Goal: Task Accomplishment & Management: Complete application form

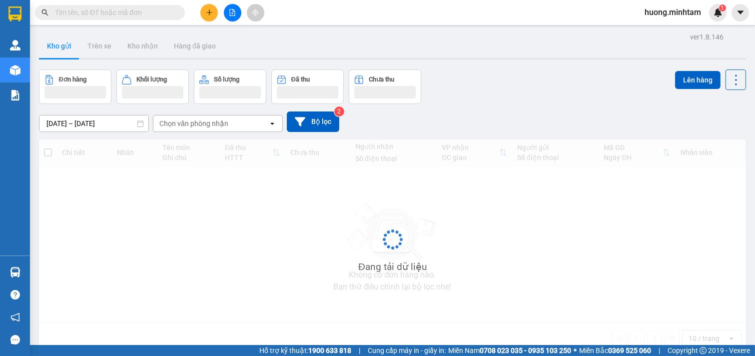
click at [46, 269] on div "Chi tiết Nhãn Tên món Ghi chú Đã thu HTTT Chưa thu Người nhận Số điện thoại VP …" at bounding box center [392, 246] width 707 height 215
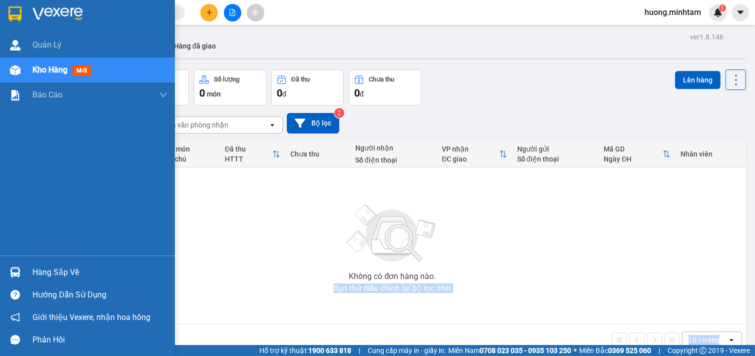
click at [52, 272] on div "Hàng sắp về" at bounding box center [99, 272] width 135 height 15
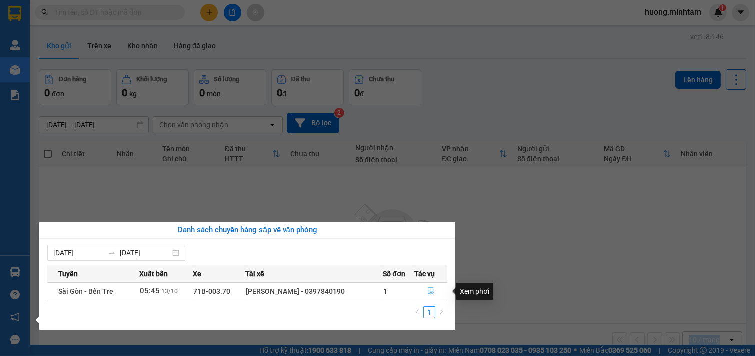
click at [429, 293] on icon "file-done" at bounding box center [430, 290] width 7 height 7
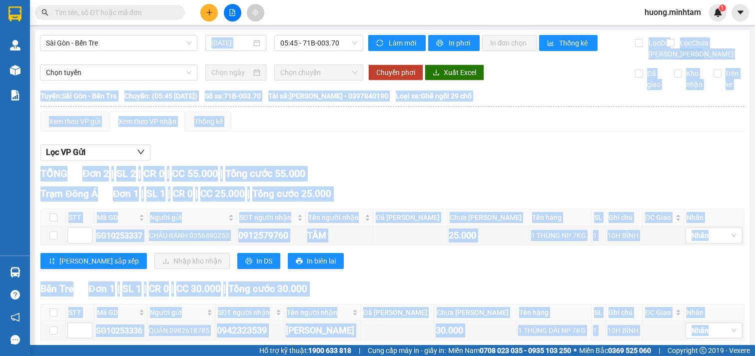
click at [435, 276] on div "Trạm Đông Á Đơn 1 | SL 1 | CR 0 | CC 25.000 | Tổng cước 25.000 STT Mã GD Ngườ…" at bounding box center [392, 231] width 704 height 90
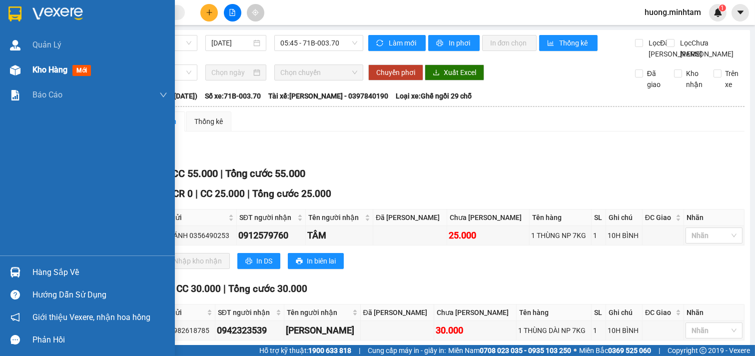
click at [62, 70] on span "Kho hàng" at bounding box center [49, 69] width 35 height 9
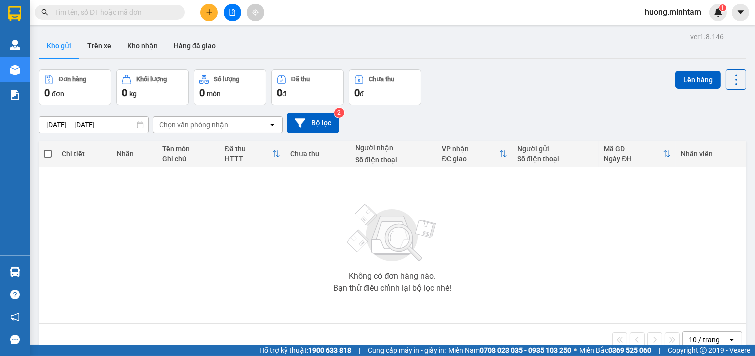
click at [486, 233] on div "Không có đơn hàng nào. Bạn thử điều chỉnh lại bộ lọc nhé!" at bounding box center [392, 245] width 697 height 150
click at [206, 13] on icon "plus" at bounding box center [209, 12] width 7 height 7
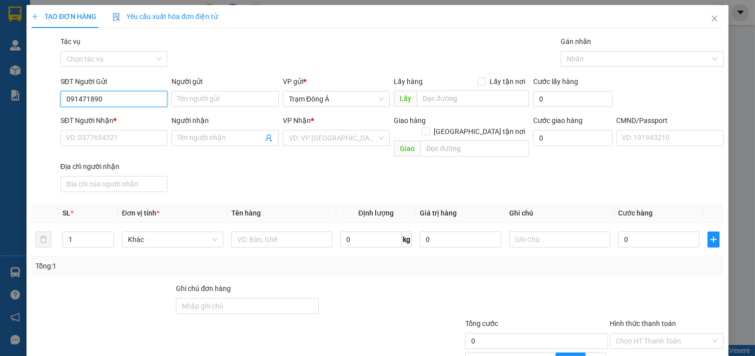
type input "0914718900"
click at [94, 118] on div "0914718900 - LIÊN" at bounding box center [113, 118] width 94 height 11
type input "LIÊN"
type input "0937072397"
type input "THẢO"
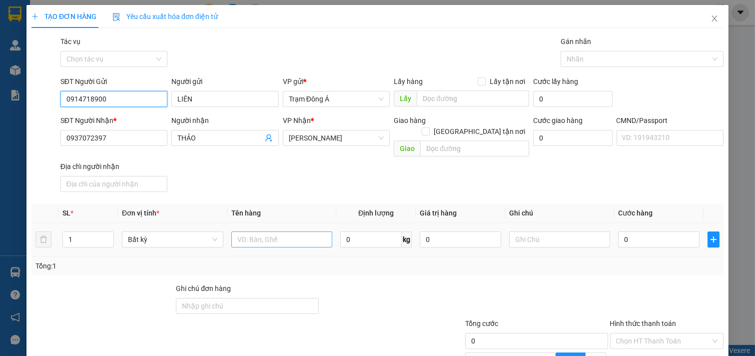
type input "0914718900"
click at [271, 231] on input "text" at bounding box center [281, 239] width 101 height 16
type input "1k xôp trắng 4kg np"
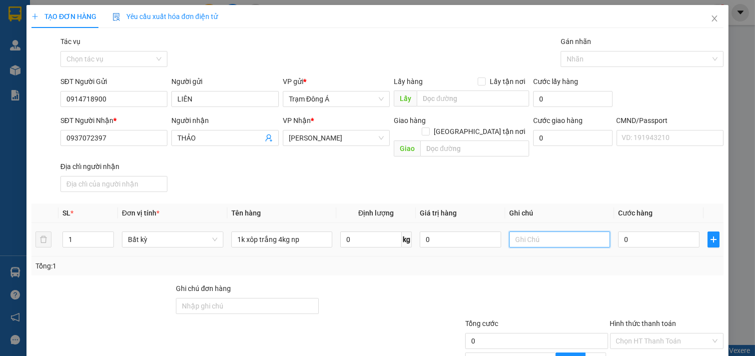
click at [525, 231] on input "text" at bounding box center [559, 239] width 101 height 16
type input "huong"
type input "2"
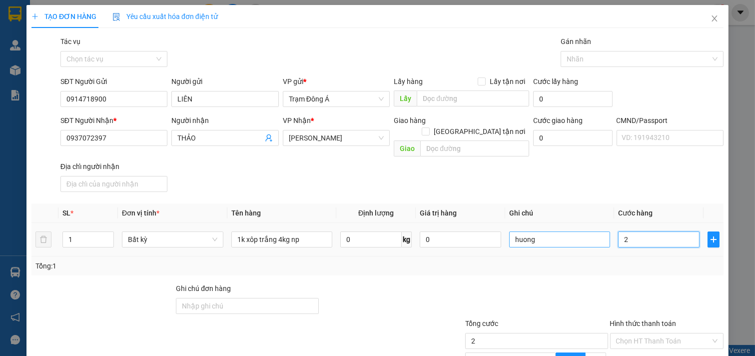
type input "20"
type input "20.000"
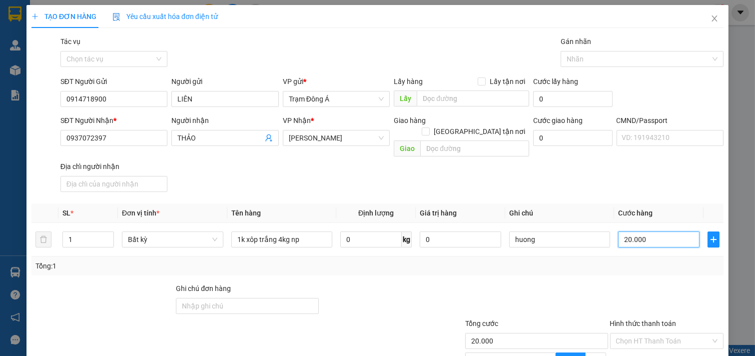
scroll to position [100, 0]
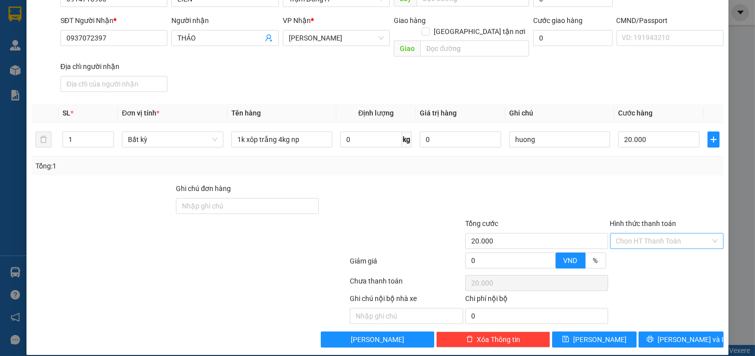
click at [667, 233] on input "Hình thức thanh toán" at bounding box center [663, 240] width 95 height 15
click at [662, 252] on div "Tại văn phòng" at bounding box center [660, 249] width 100 height 11
type input "0"
click at [677, 334] on span "[PERSON_NAME] và In" at bounding box center [693, 339] width 70 height 11
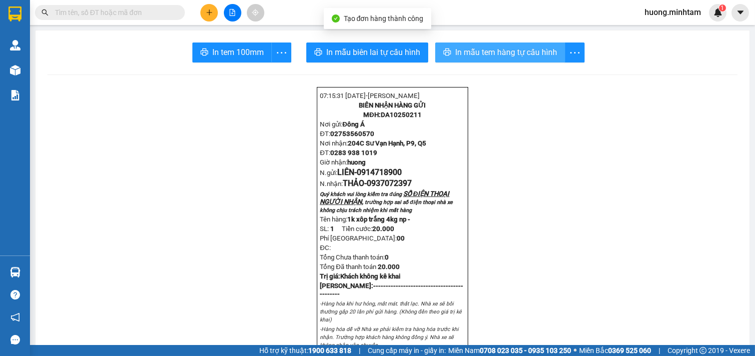
click at [497, 47] on span "In mẫu tem hàng tự cấu hình" at bounding box center [506, 52] width 102 height 12
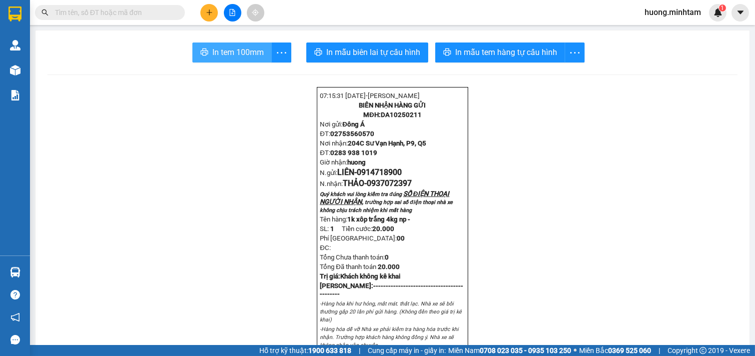
click at [215, 45] on button "In tem 100mm" at bounding box center [231, 52] width 79 height 20
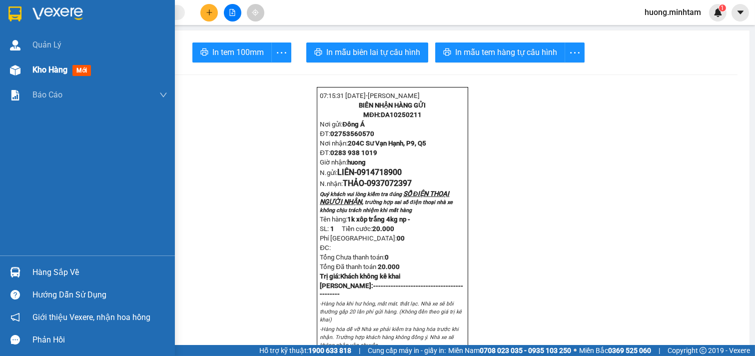
click at [46, 63] on div "Kho hàng mới" at bounding box center [63, 69] width 62 height 12
